Goal: Transaction & Acquisition: Purchase product/service

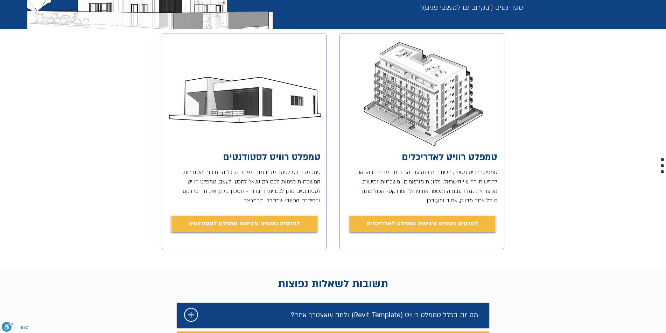
drag, startPoint x: 567, startPoint y: 213, endPoint x: 567, endPoint y: 234, distance: 21.0
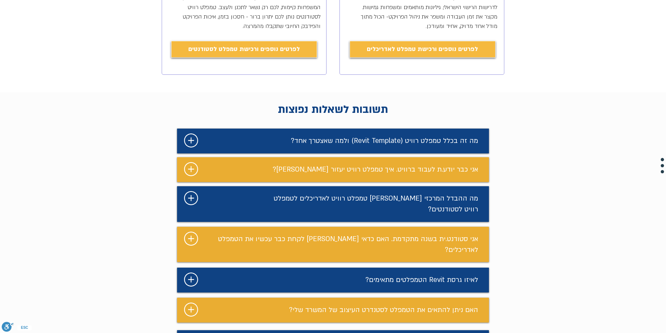
scroll to position [352, 0]
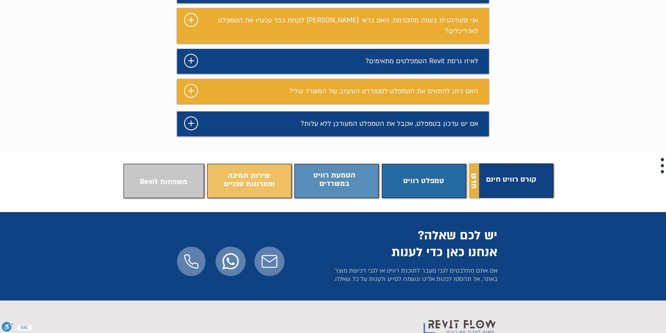
drag, startPoint x: 525, startPoint y: 246, endPoint x: 521, endPoint y: 274, distance: 28.3
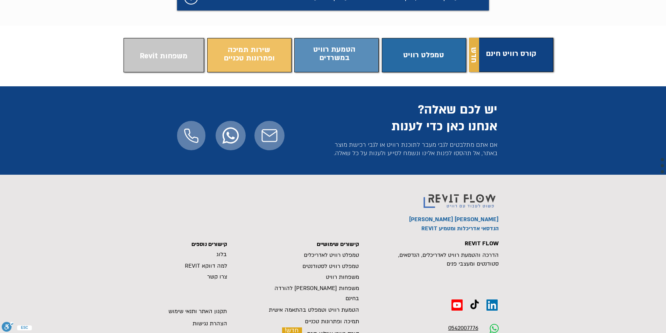
scroll to position [680, 0]
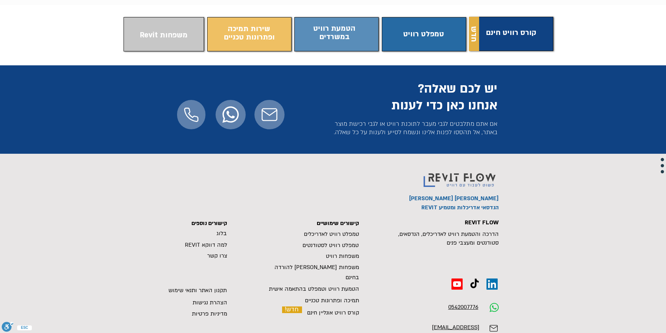
drag, startPoint x: 551, startPoint y: 272, endPoint x: 552, endPoint y: 303, distance: 30.5
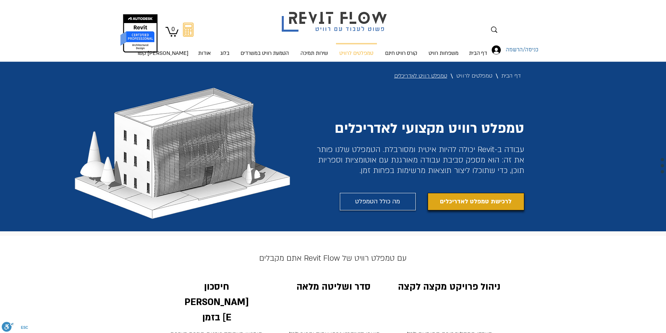
click at [459, 204] on span "לרכישת טמפלט לאדריכלים" at bounding box center [476, 202] width 72 height 10
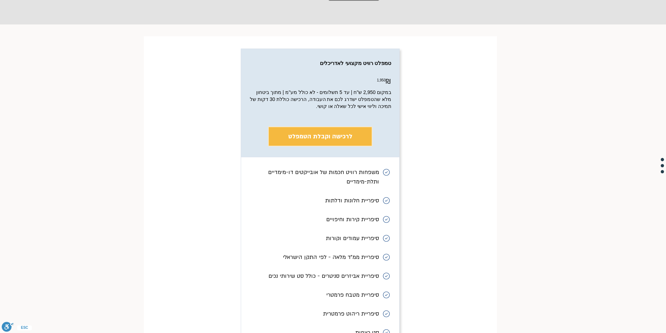
scroll to position [2695, 0]
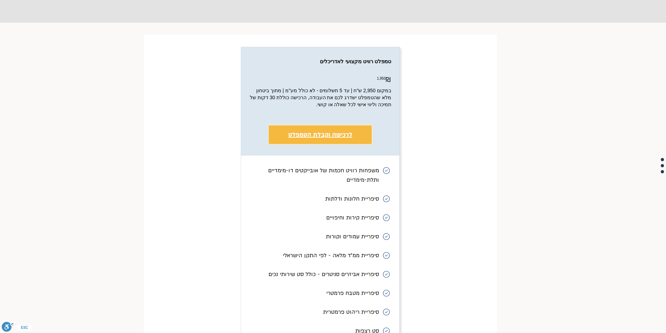
click at [329, 131] on span "לרכישה וקבלת הטמפלט" at bounding box center [320, 135] width 64 height 8
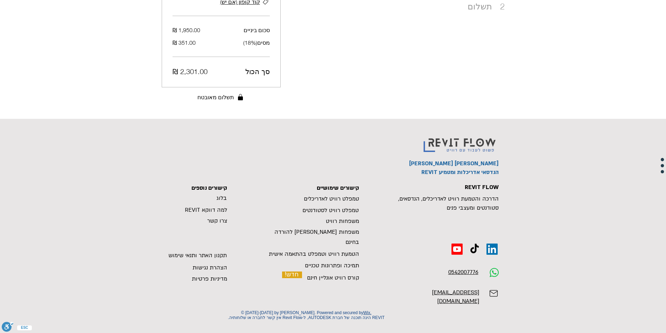
scroll to position [0, 0]
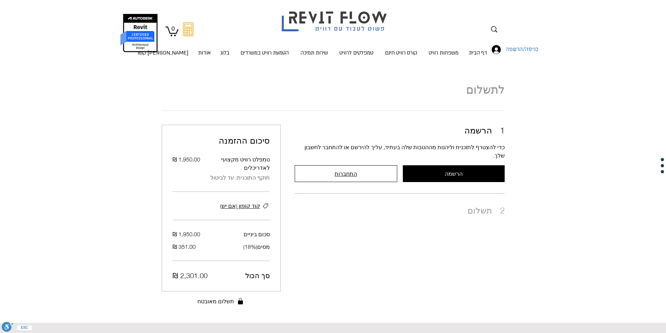
click at [348, 171] on span "התחברות" at bounding box center [345, 174] width 22 height 6
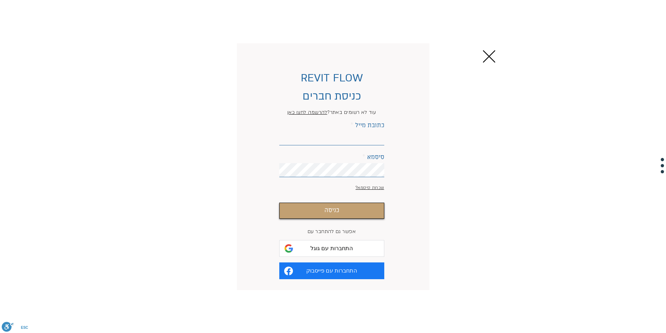
scroll to position [0, 0]
click at [352, 139] on input "כתובת מייל" at bounding box center [331, 139] width 105 height 14
type input "4121236@gmail.com"
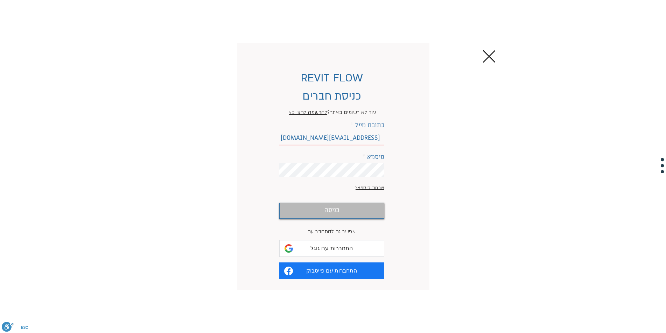
click at [357, 209] on button "כניסה" at bounding box center [331, 211] width 105 height 16
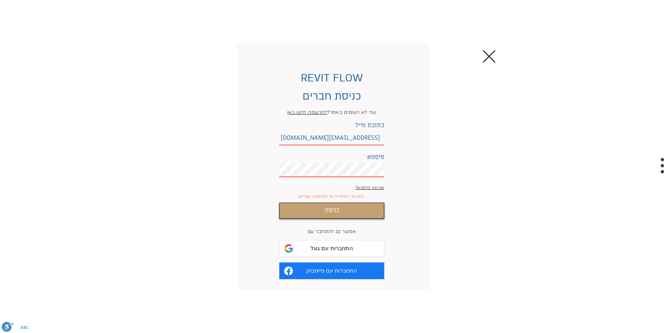
click at [345, 246] on span "התחברות עם גוגל" at bounding box center [331, 248] width 42 height 7
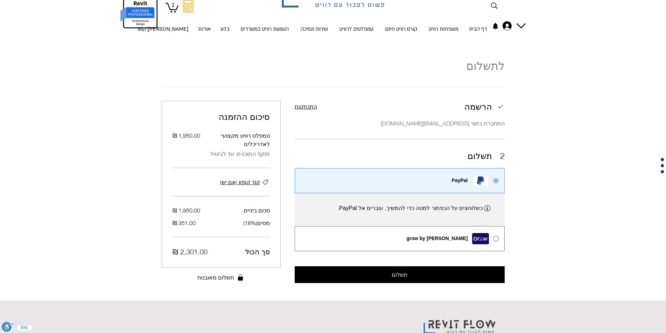
scroll to position [70, 0]
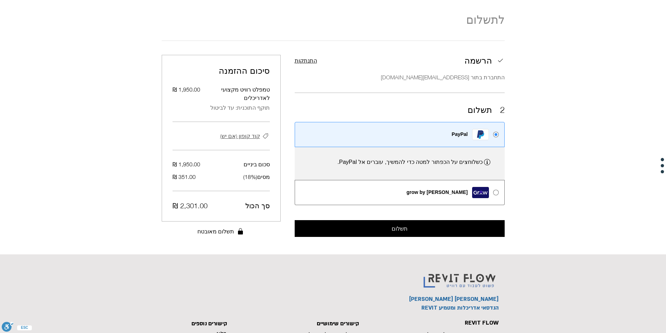
click at [255, 132] on span "קוד קופון (אם יש)" at bounding box center [240, 136] width 40 height 8
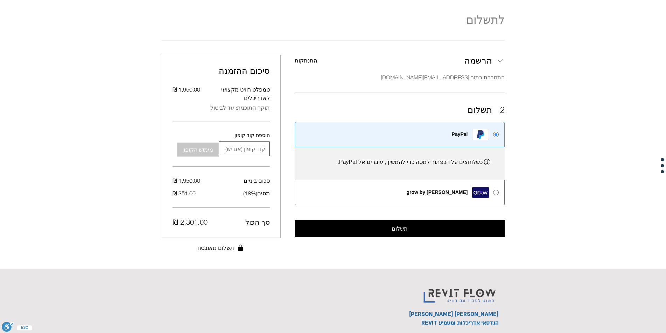
click at [250, 145] on input "הוספת קוד קופון" at bounding box center [246, 149] width 46 height 14
type input "ROSHTEMPLATE25"
click at [186, 147] on span "מימוש הקופון" at bounding box center [197, 150] width 31 height 6
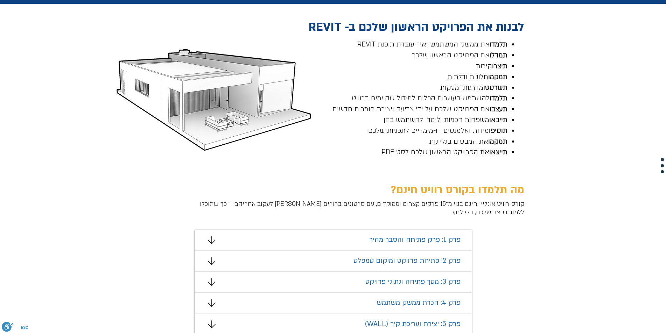
scroll to position [315, 0]
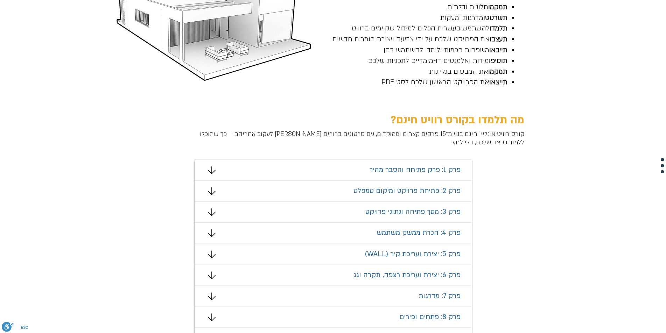
click at [381, 166] on span "פרק 1: פרק פתיחה והסבר מהיר" at bounding box center [414, 169] width 91 height 9
click at [205, 170] on div "מצגת" at bounding box center [332, 170] width 277 height 21
click at [210, 171] on icon "#comp-mafhkw9q2 svg [data-color="1"] {fill: #000000;}" at bounding box center [212, 170] width 8 height 8
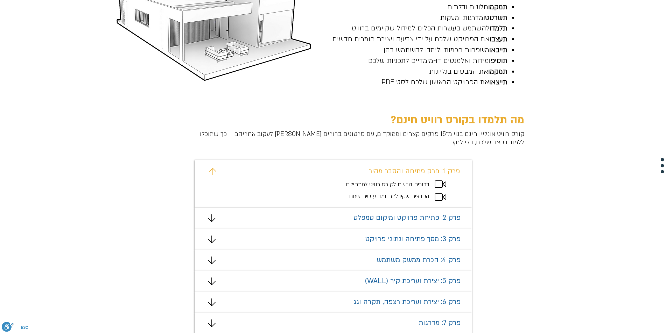
click at [417, 185] on span "ברוכים הבאים לקורס רוויט למתחילים" at bounding box center [388, 185] width 84 height 8
click at [438, 187] on icon "מצגת" at bounding box center [440, 184] width 12 height 8
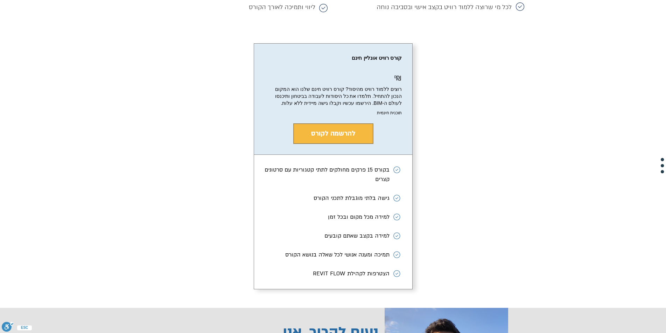
scroll to position [1213, 0]
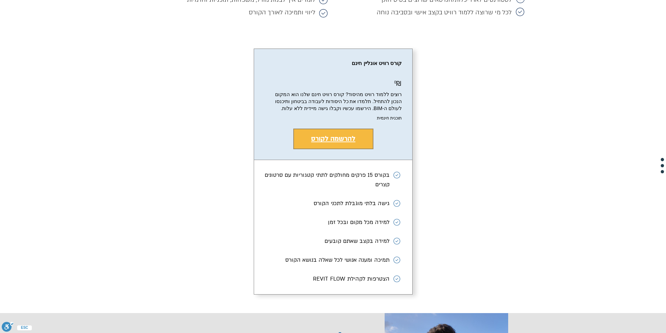
click at [343, 149] on button "להרשמה לקורס" at bounding box center [333, 139] width 80 height 21
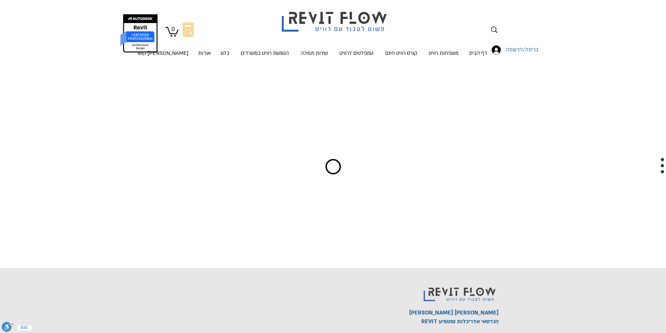
scroll to position [0, 0]
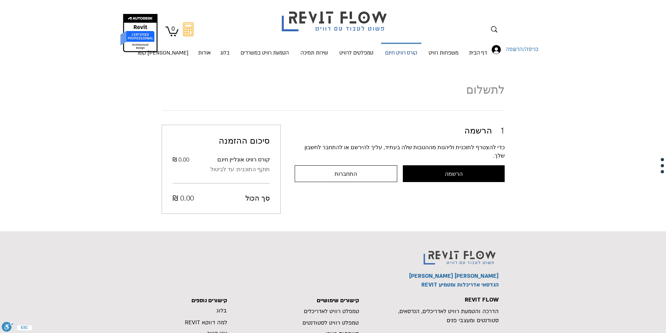
click at [399, 54] on p "קורס רוויט חינם" at bounding box center [401, 53] width 38 height 19
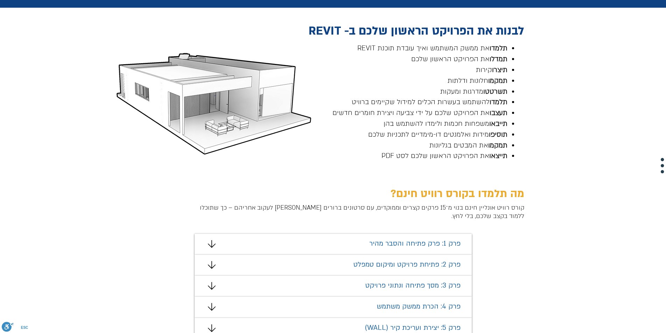
scroll to position [245, 0]
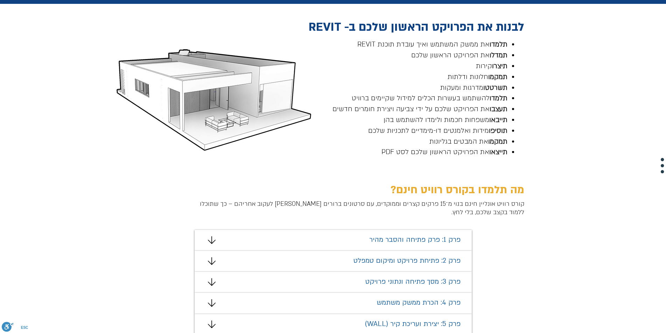
click at [398, 240] on span "פרק 1: פרק פתיחה והסבר מהיר" at bounding box center [414, 239] width 91 height 9
click at [205, 243] on div "מצגת" at bounding box center [332, 240] width 277 height 21
click at [214, 241] on icon "#comp-mafhkw9q2 svg [data-color="1"] {fill: #000000;}" at bounding box center [212, 240] width 8 height 8
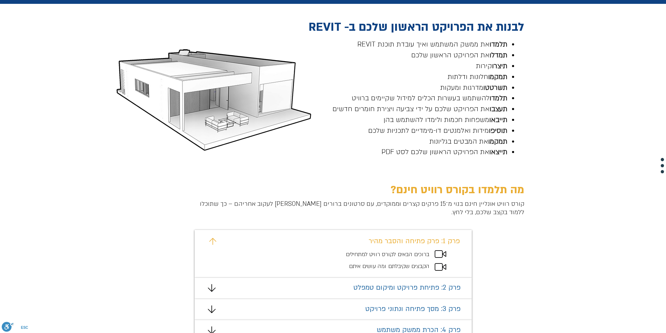
click at [439, 255] on icon "מצגת" at bounding box center [440, 254] width 12 height 8
click at [380, 255] on span "ברוכים הבאים לקורס רוויט למתחילים" at bounding box center [388, 255] width 84 height 8
click at [404, 268] on span "הקבצים שקיבלתם ומה עושים איתם" at bounding box center [389, 267] width 80 height 8
click at [312, 269] on div "מצגת" at bounding box center [332, 254] width 277 height 48
click at [384, 244] on span "פרק 1: פרק פתיחה והסבר מהיר" at bounding box center [413, 241] width 91 height 9
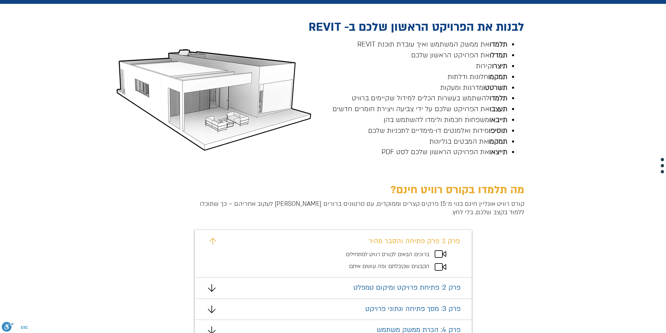
click at [206, 240] on div "מצגת" at bounding box center [332, 254] width 277 height 48
click at [217, 246] on div "מצגת" at bounding box center [332, 254] width 277 height 48
click at [215, 244] on icon "#comp-mafhkw9v svg [data-color="1"] {fill: #EAAD32;}" at bounding box center [212, 241] width 7 height 7
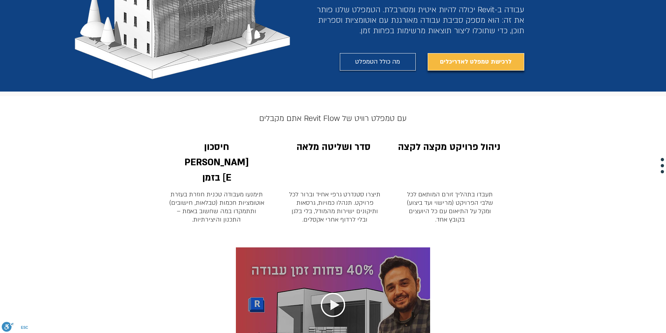
scroll to position [175, 0]
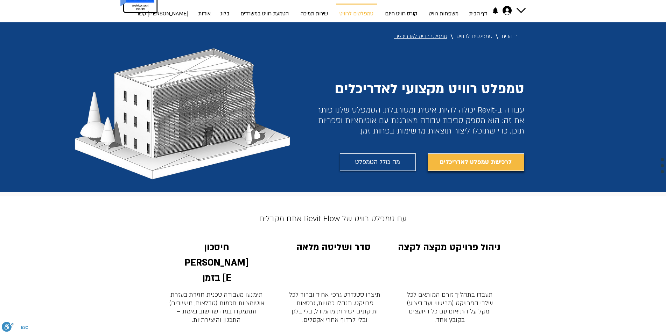
scroll to position [70, 0]
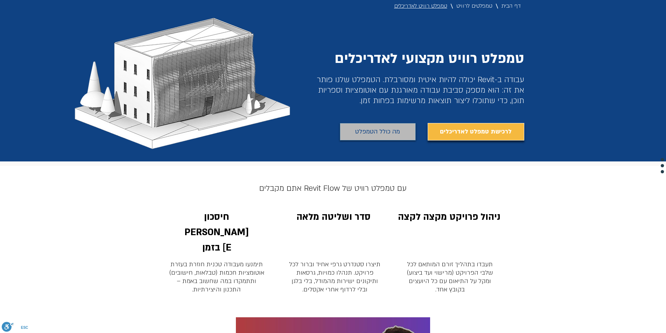
click at [385, 129] on span "מה כולל הטמפלט" at bounding box center [377, 131] width 45 height 11
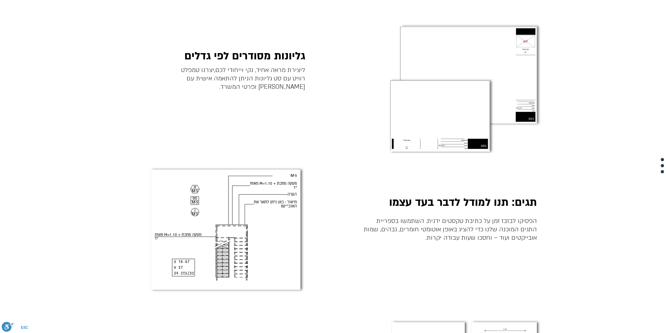
scroll to position [1415, 0]
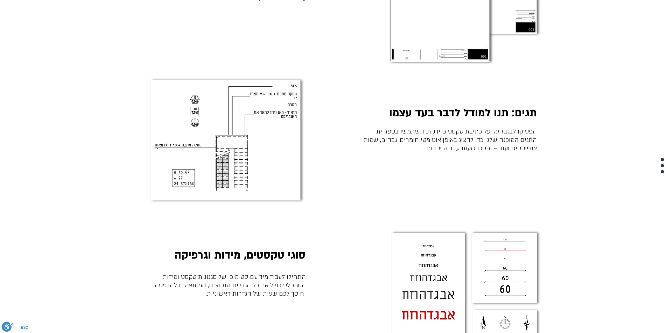
drag, startPoint x: 334, startPoint y: 255, endPoint x: 339, endPoint y: 281, distance: 26.6
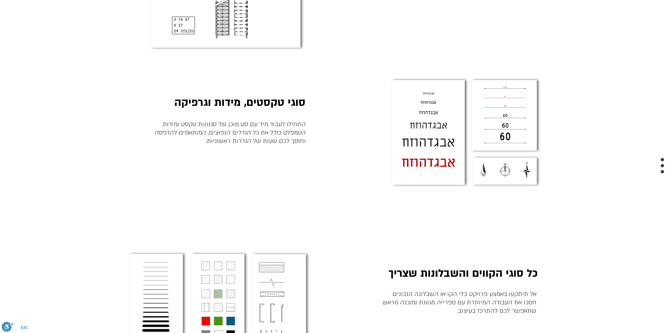
drag, startPoint x: 345, startPoint y: 251, endPoint x: 353, endPoint y: 285, distance: 34.5
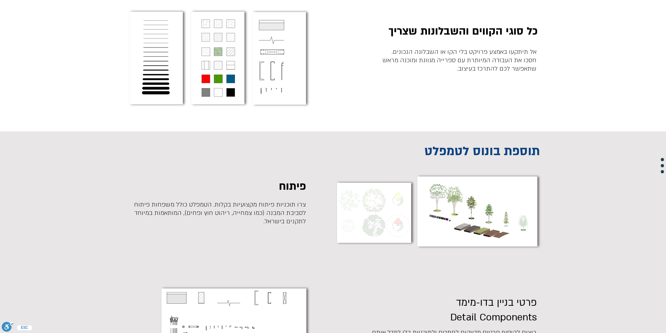
drag, startPoint x: 336, startPoint y: 228, endPoint x: 341, endPoint y: 253, distance: 25.6
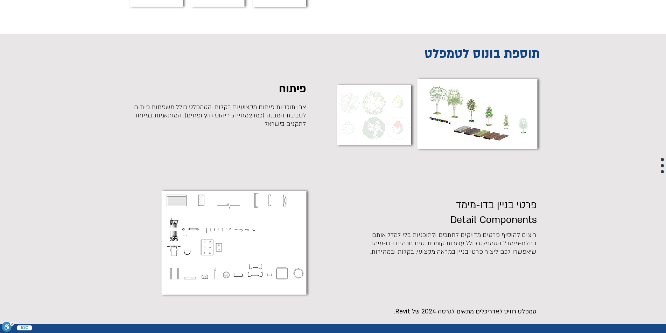
scroll to position [1997, 0]
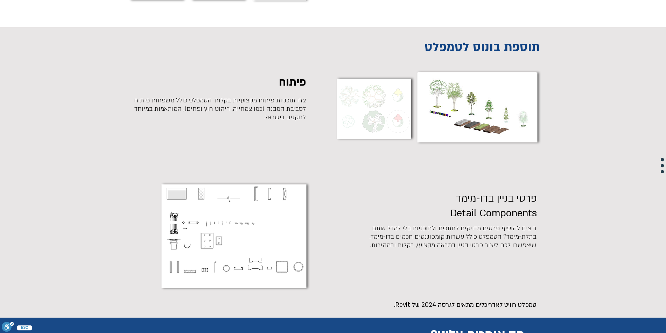
drag, startPoint x: 333, startPoint y: 245, endPoint x: 333, endPoint y: 267, distance: 22.4
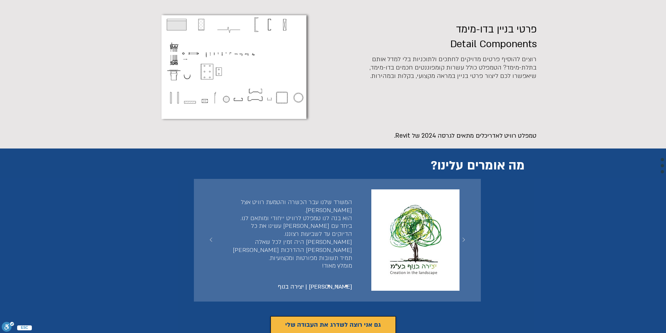
scroll to position [2172, 0]
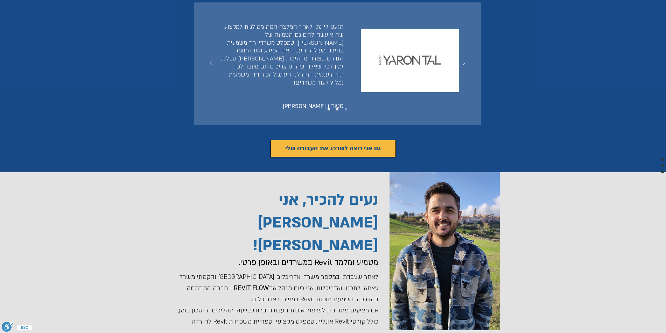
drag, startPoint x: 526, startPoint y: 280, endPoint x: 530, endPoint y: 307, distance: 26.9
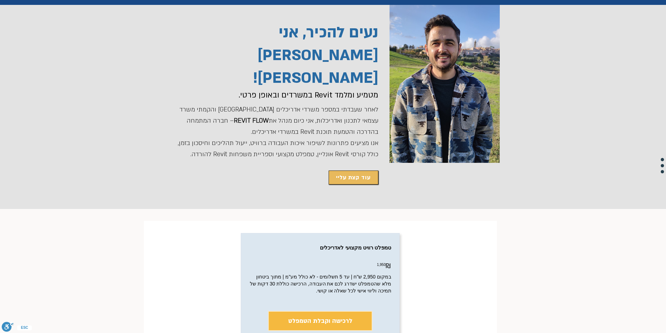
drag, startPoint x: 443, startPoint y: 272, endPoint x: 444, endPoint y: 303, distance: 30.1
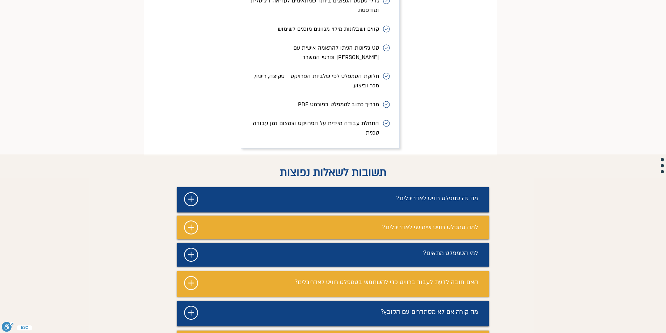
scroll to position [3292, 0]
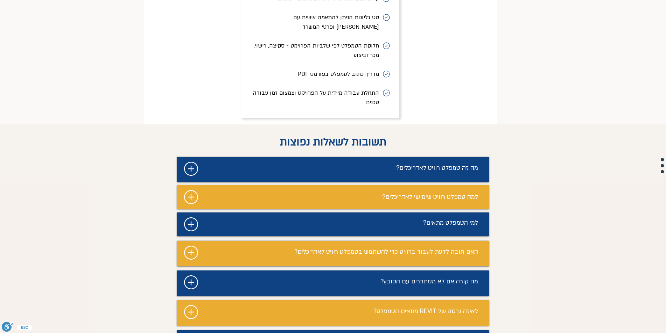
click at [195, 218] on icon "#comp-magmvdsg svg [data-color="1"] {fill: #FFFFFF;}" at bounding box center [191, 225] width 14 height 14
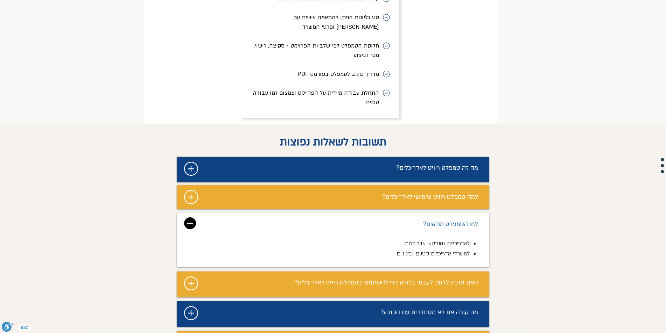
click at [195, 218] on img "מצגת" at bounding box center [190, 224] width 12 height 12
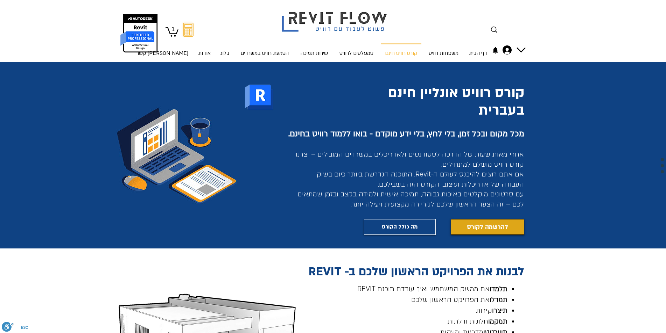
click at [482, 228] on span "להרשמה לקורס" at bounding box center [487, 227] width 41 height 10
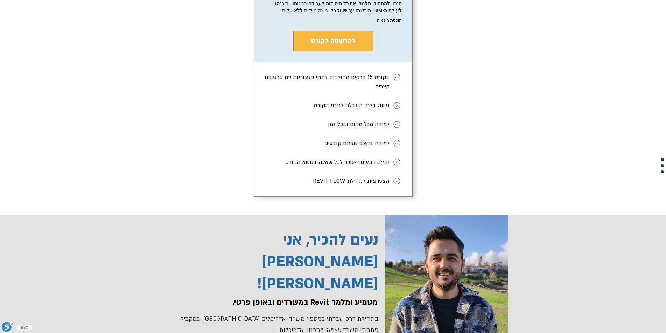
scroll to position [1289, 0]
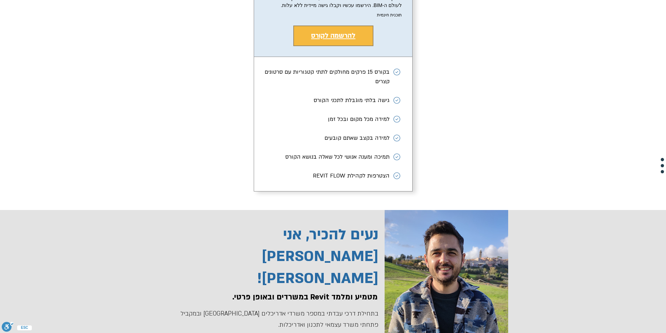
click at [320, 40] on span "להרשמה לקורס" at bounding box center [333, 35] width 44 height 9
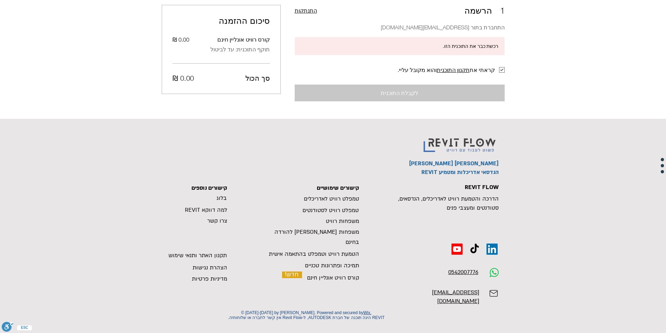
scroll to position [0, 0]
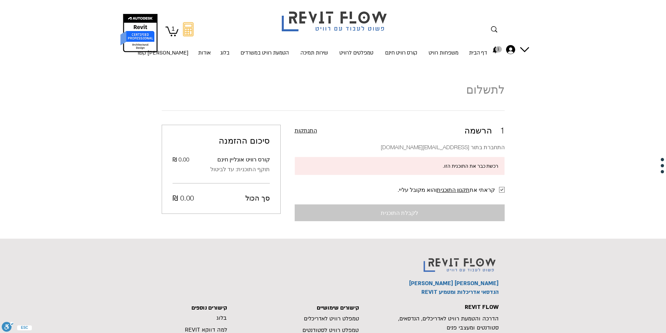
click at [376, 215] on div "לקבלת התוכנית" at bounding box center [400, 213] width 210 height 17
click at [397, 50] on p "קורס רוויט חינם" at bounding box center [401, 53] width 38 height 19
click at [396, 53] on p "קורס רוויט חינם" at bounding box center [401, 53] width 38 height 19
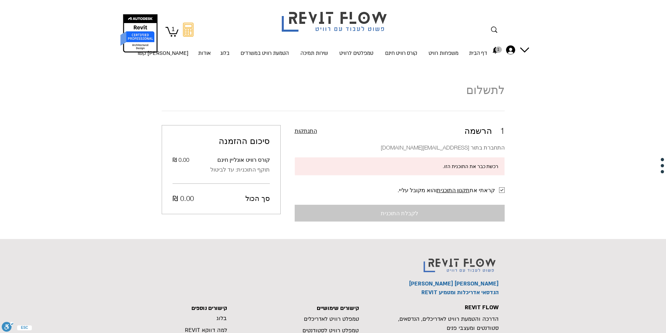
click at [175, 30] on icon "1" at bounding box center [171, 31] width 13 height 11
click at [174, 36] on icon "1" at bounding box center [171, 31] width 13 height 11
click at [172, 27] on text "1" at bounding box center [172, 29] width 3 height 7
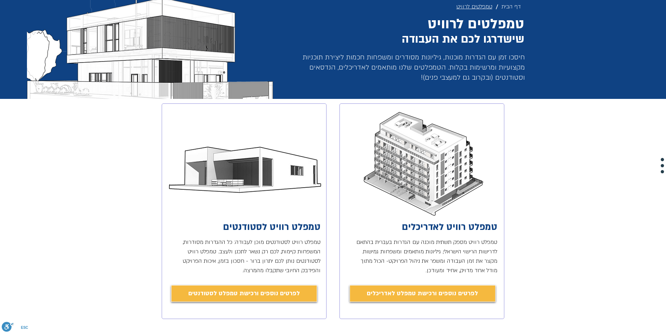
scroll to position [70, 0]
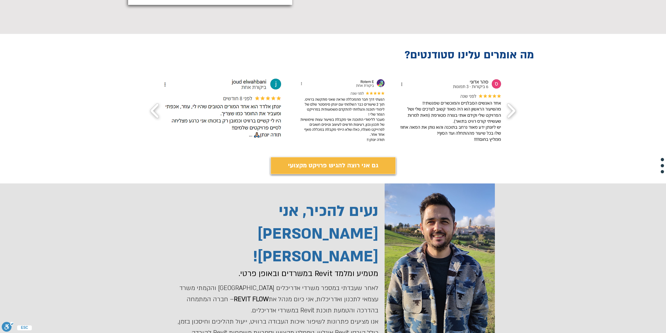
scroll to position [2344, 0]
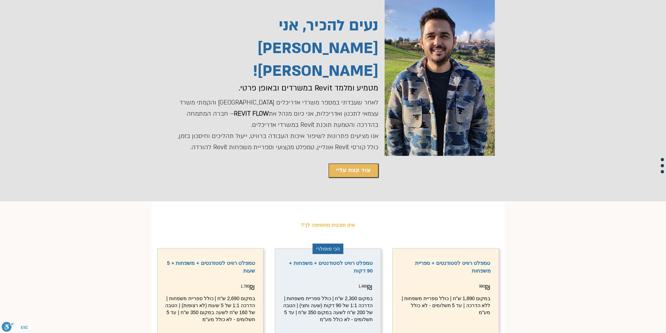
drag, startPoint x: 527, startPoint y: 284, endPoint x: 527, endPoint y: 293, distance: 8.7
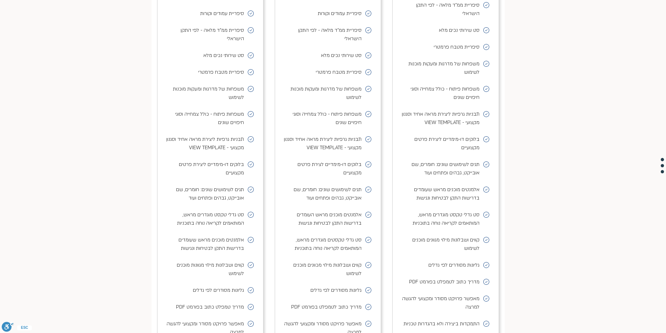
scroll to position [2981, 0]
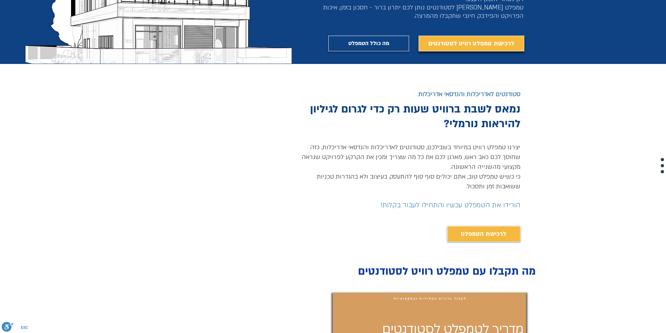
scroll to position [105, 0]
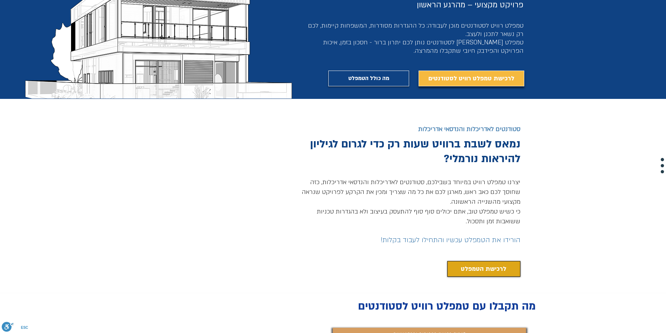
click at [479, 269] on span "לרכישת הטמפלט" at bounding box center [483, 269] width 45 height 10
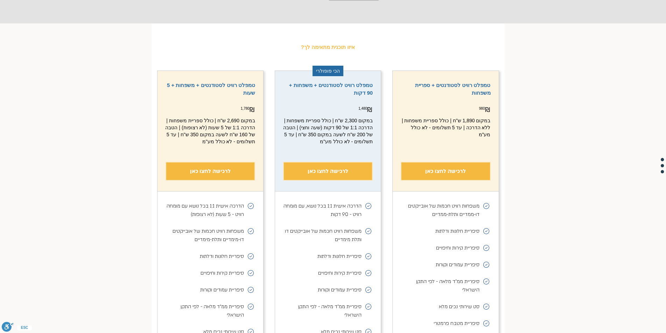
scroll to position [2702, 0]
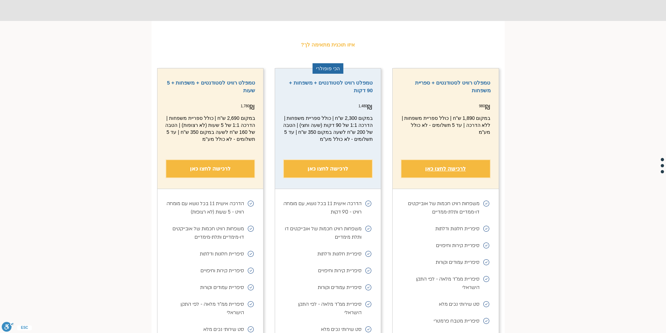
click at [459, 165] on span "לרכישה לחצו כאן" at bounding box center [445, 169] width 41 height 8
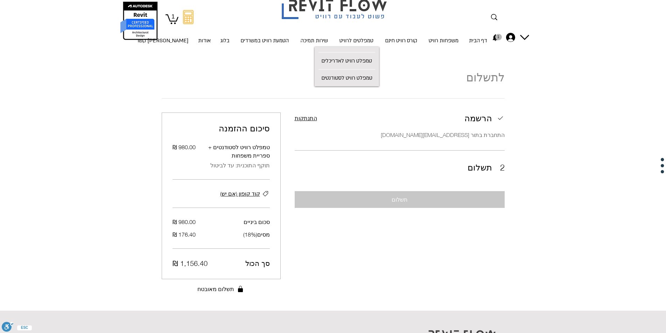
scroll to position [14, 0]
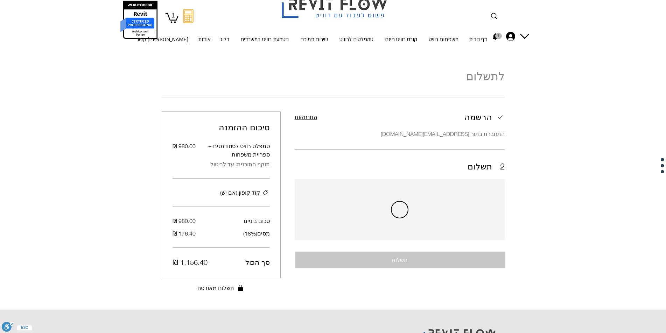
click at [238, 198] on div "סיכום ההזמנה טמפלט רוויט לסטודנטים + ספריית משפחות ‏980.00 ‏₪ תוקף התוכנית: עד …" at bounding box center [221, 195] width 119 height 167
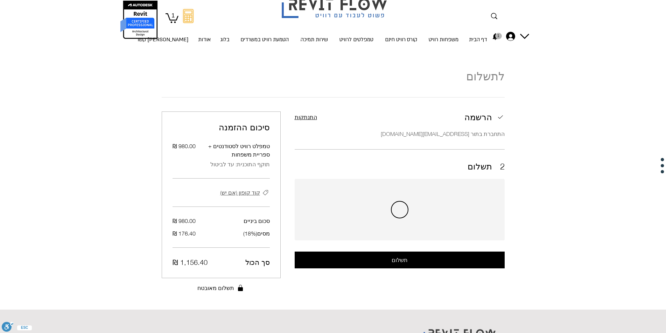
click at [238, 194] on span "קוד קופון (אם יש)" at bounding box center [240, 193] width 40 height 8
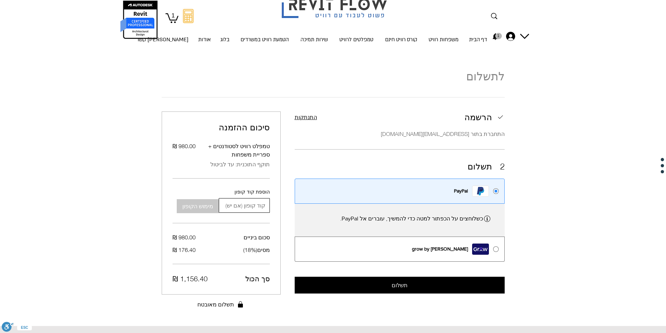
click at [239, 204] on input "הוספת קוד קופון" at bounding box center [246, 206] width 46 height 14
type input "ROSHTEMPLATE25"
click at [211, 207] on button "מימוש הקופון" at bounding box center [198, 206] width 42 height 14
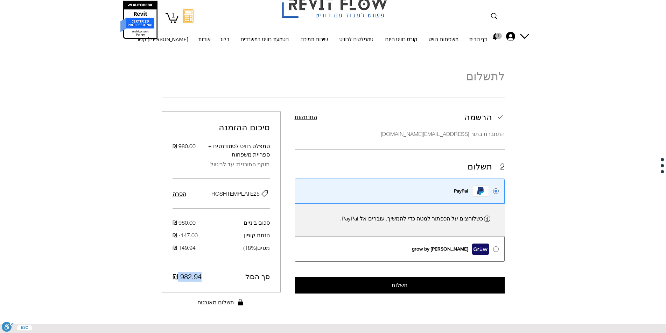
drag, startPoint x: 178, startPoint y: 278, endPoint x: 202, endPoint y: 282, distance: 24.0
click at [202, 282] on div "סך הכול ‏982.94 ‏₪" at bounding box center [220, 277] width 97 height 10
click at [121, 267] on div "לתשלום הרשמה התנתקות התחברת בתור [EMAIL_ADDRESS][DOMAIN_NAME] 2 תשלום PayPal כש…" at bounding box center [332, 187] width 533 height 265
